Goal: Transaction & Acquisition: Purchase product/service

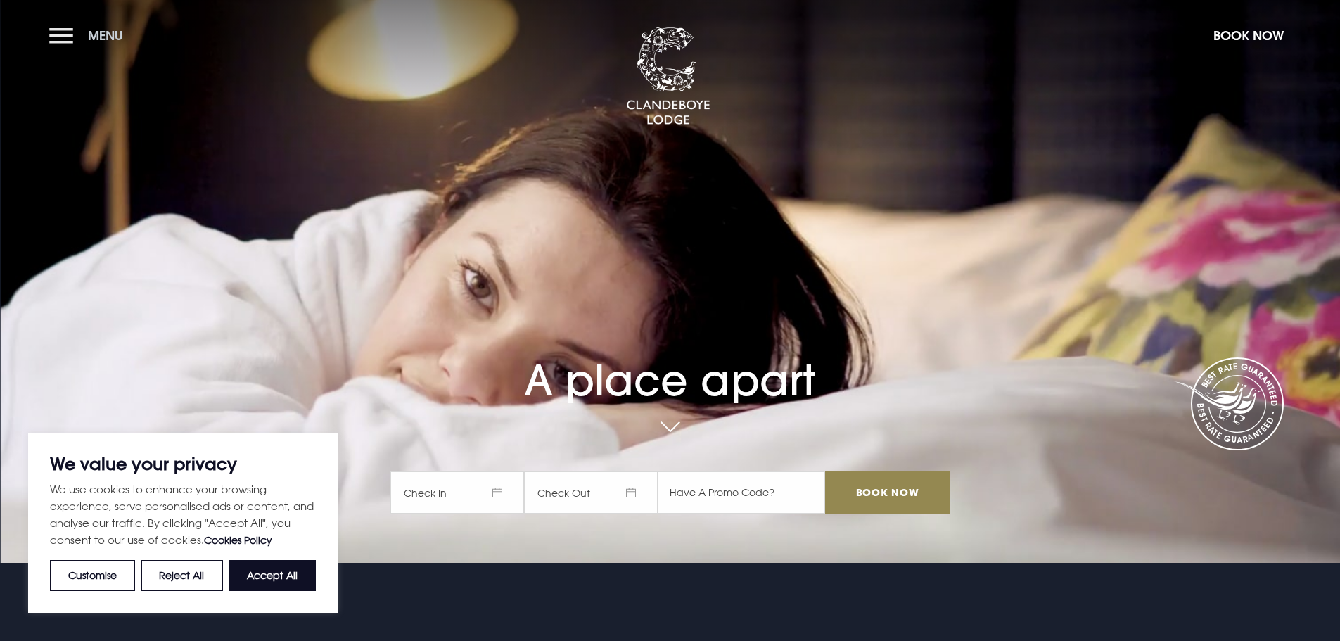
click at [65, 39] on button "Menu" at bounding box center [89, 35] width 81 height 30
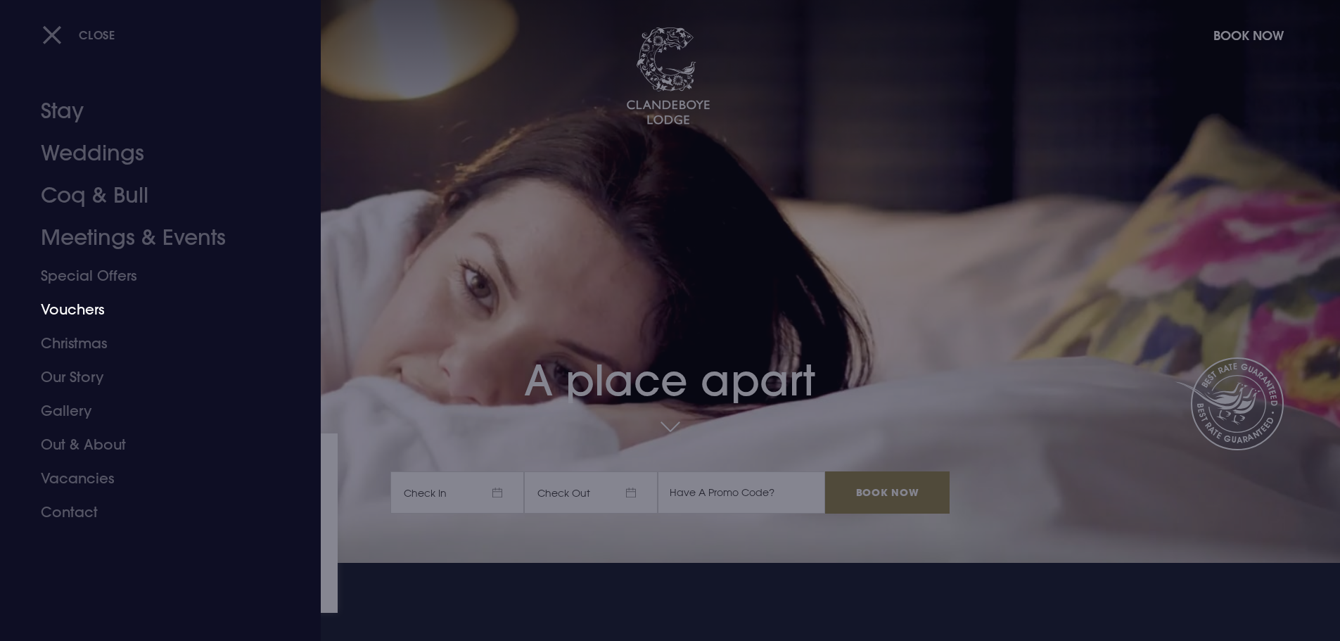
click at [91, 308] on link "Vouchers" at bounding box center [152, 310] width 222 height 34
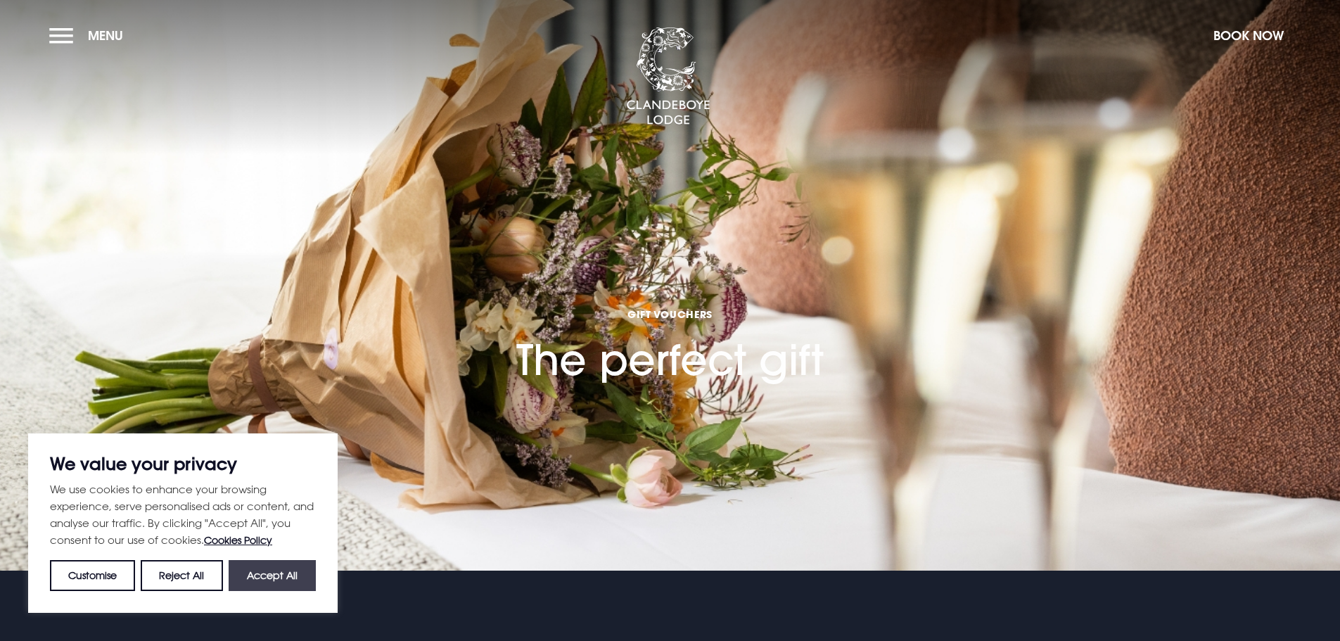
click at [279, 577] on button "Accept All" at bounding box center [272, 575] width 87 height 31
checkbox input "true"
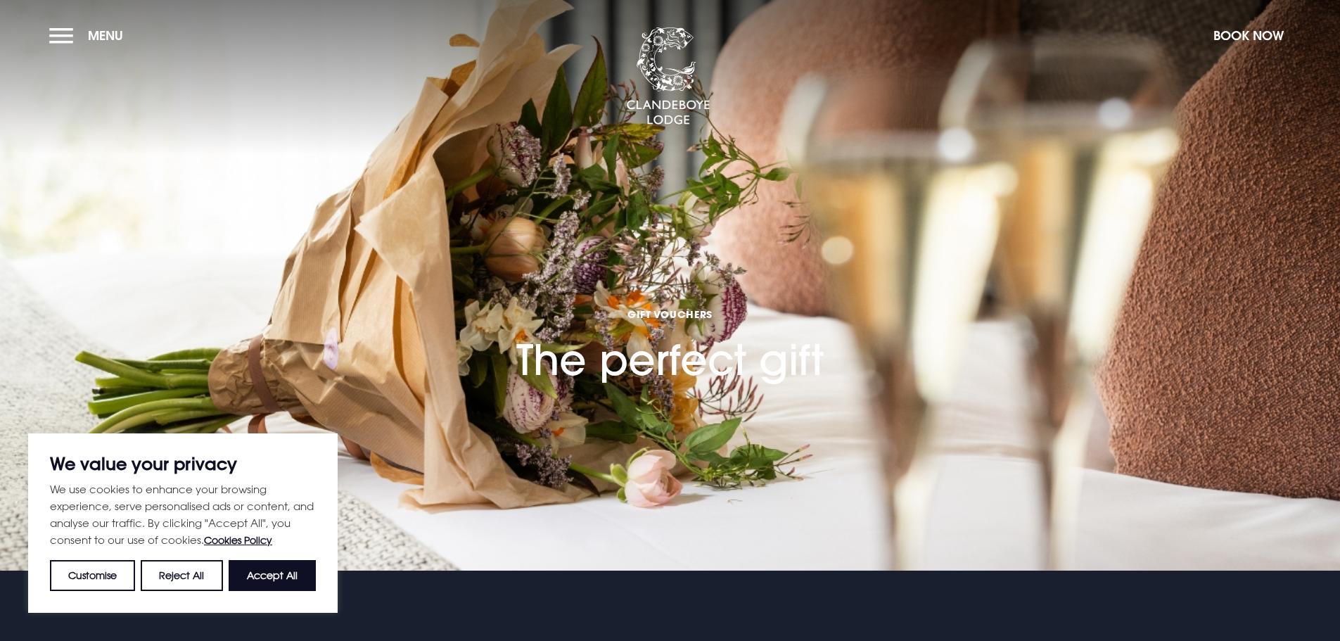
checkbox input "true"
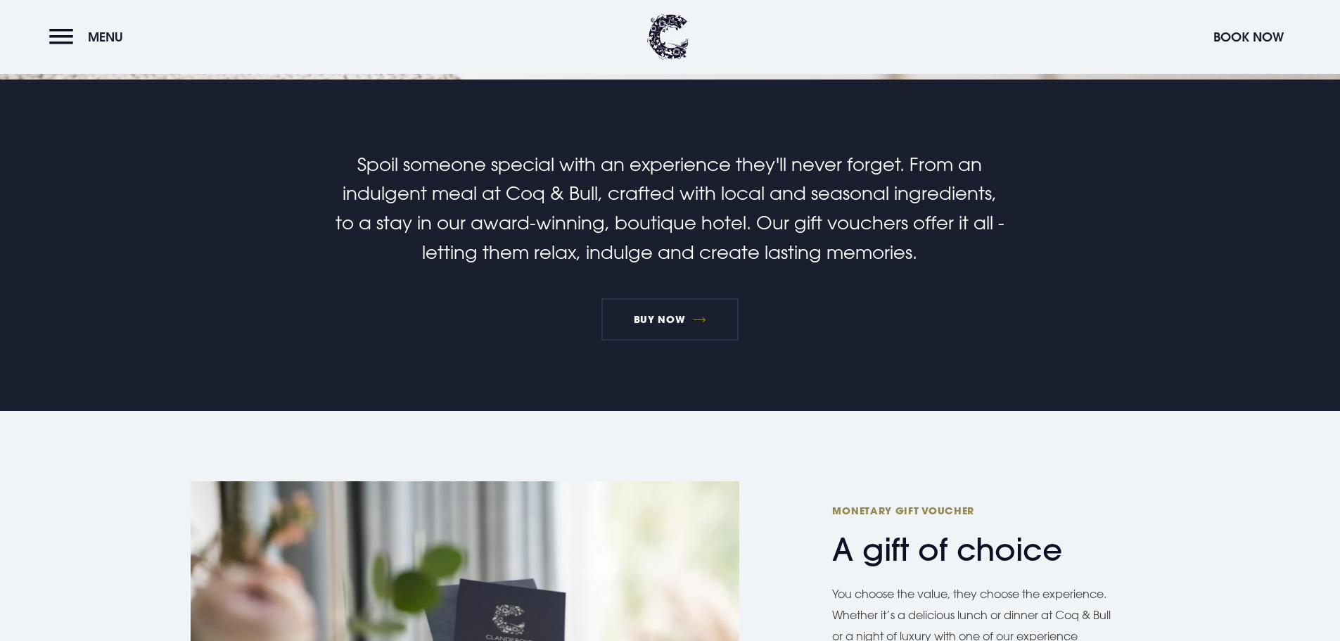
scroll to position [493, 0]
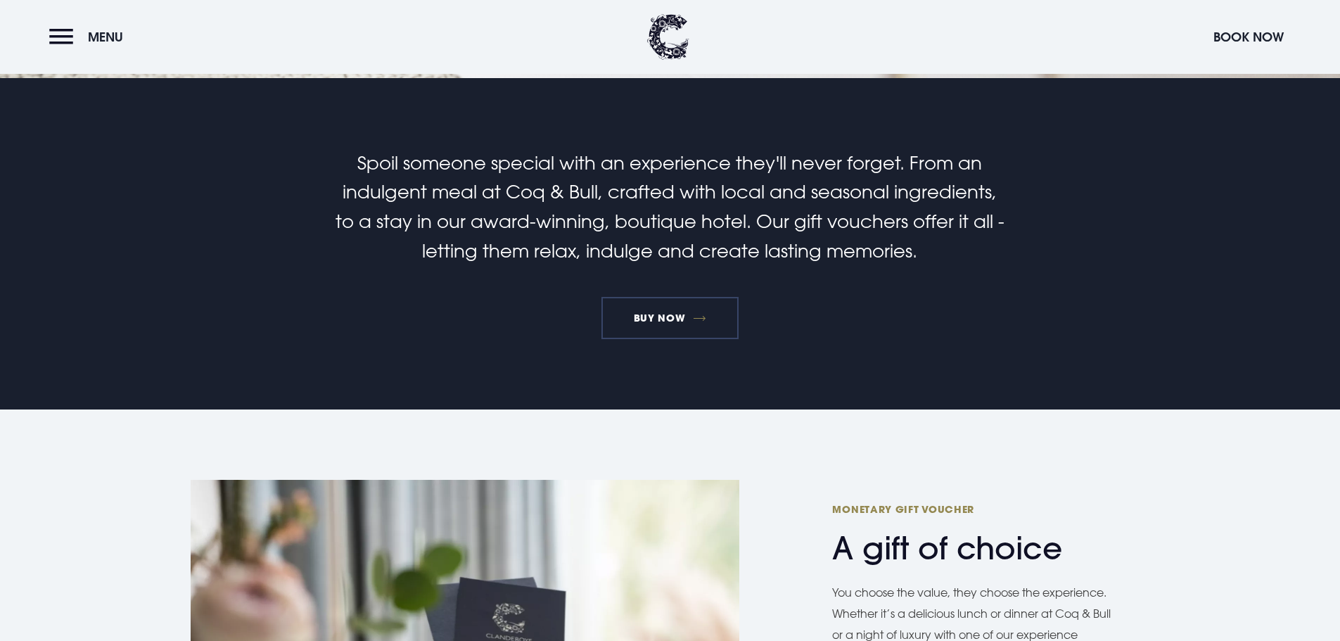
click at [673, 321] on link "BUY NOW" at bounding box center [670, 318] width 137 height 42
